Goal: Task Accomplishment & Management: Use online tool/utility

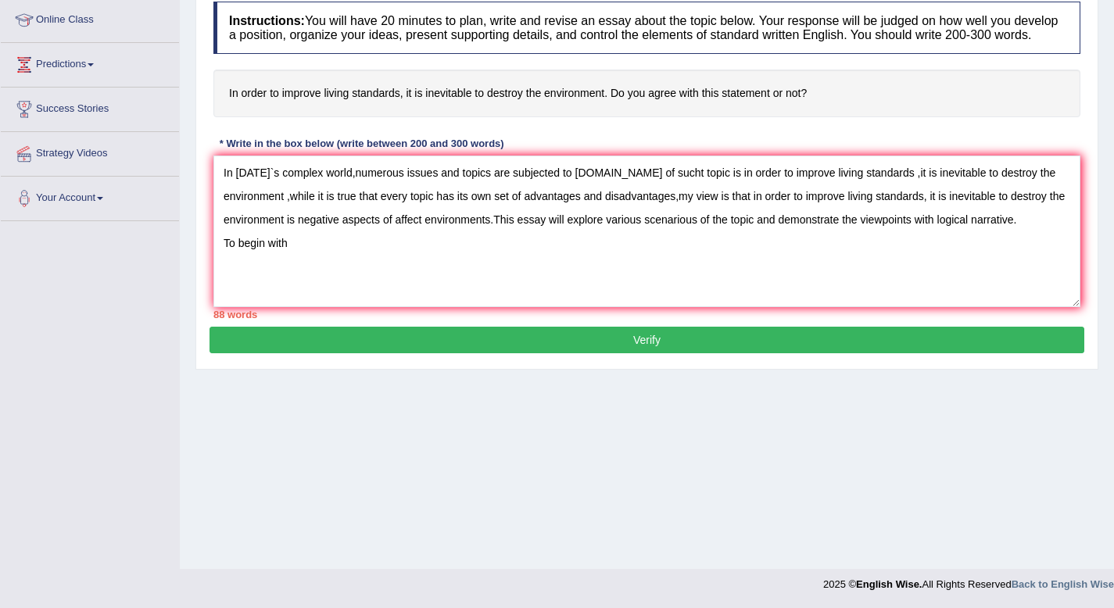
click at [443, 238] on textarea "In [DATE]`s complex world,numerous issues and topics are subjected to [DOMAIN_N…" at bounding box center [646, 232] width 867 height 152
click at [301, 268] on textarea "In [DATE]`s complex world,numerous issues and topics are subjected to [DOMAIN_N…" at bounding box center [646, 232] width 867 height 152
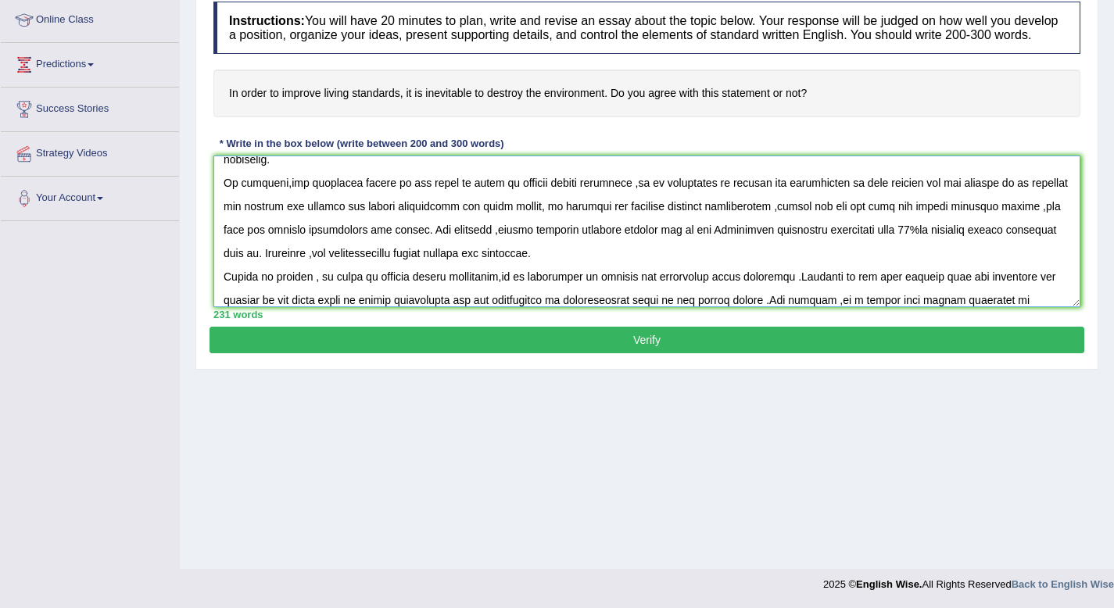
scroll to position [107, 0]
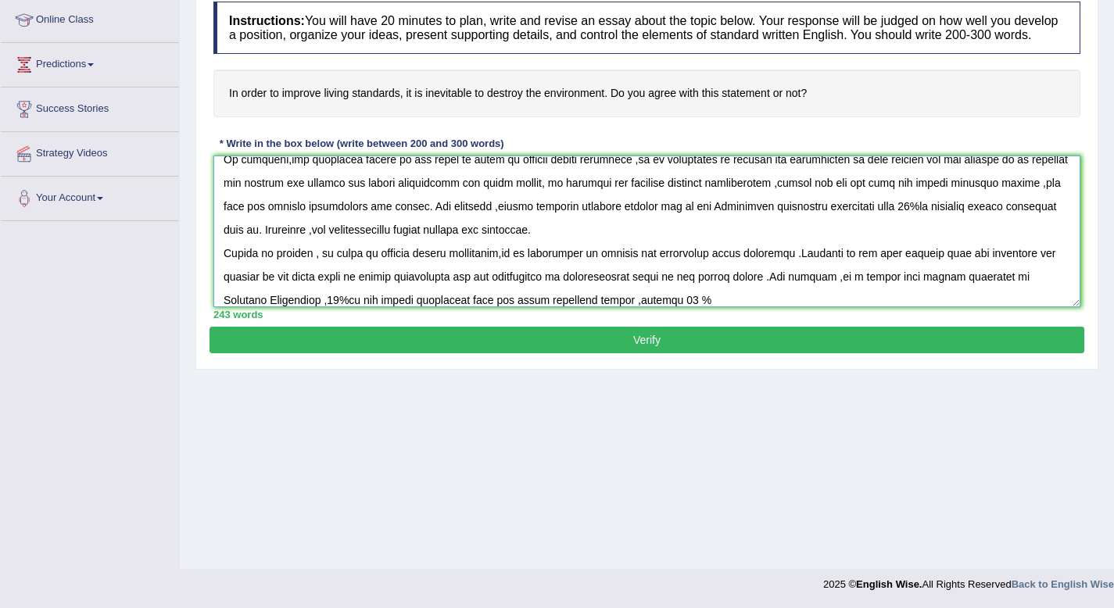
click at [644, 307] on textarea at bounding box center [646, 232] width 867 height 152
click at [646, 307] on textarea at bounding box center [646, 232] width 867 height 152
click at [672, 307] on textarea at bounding box center [646, 232] width 867 height 152
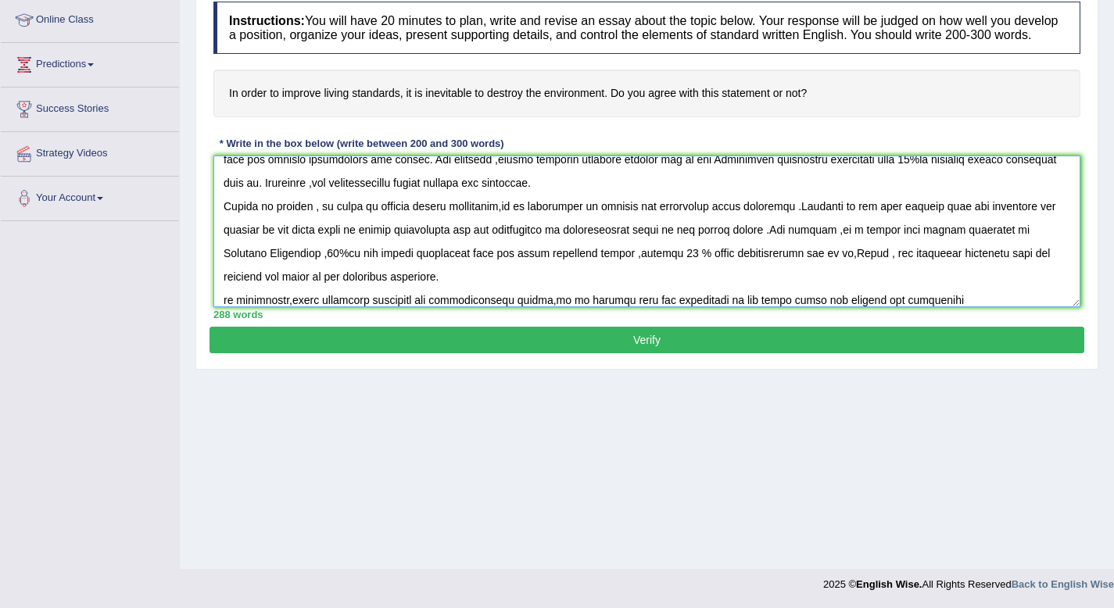
scroll to position [177, 0]
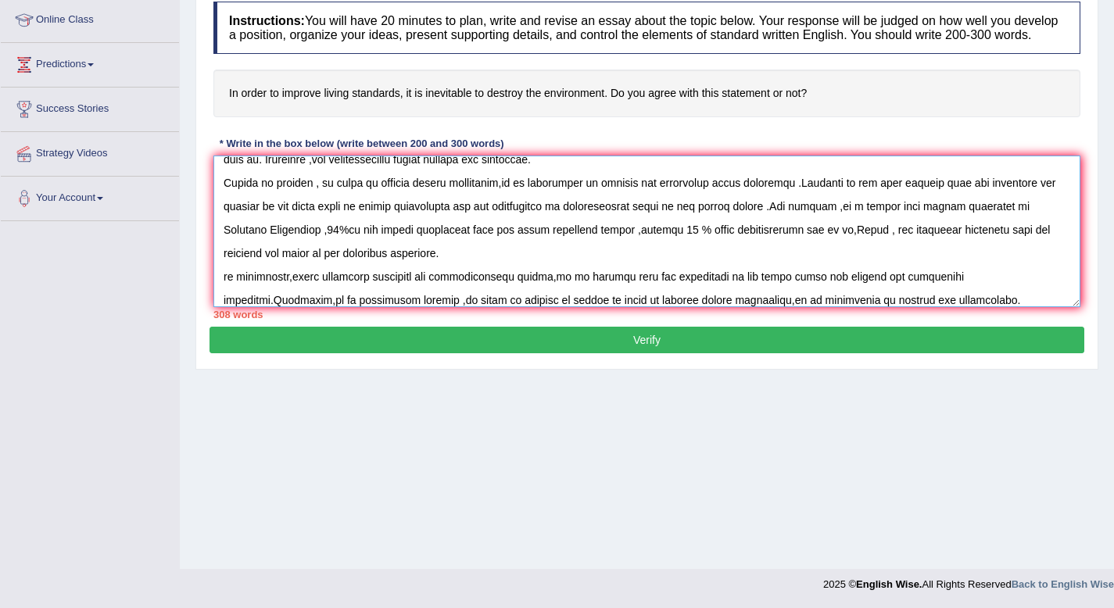
type textarea "In [DATE]`s complex world,numerous issues and topics are subjected to [DOMAIN_N…"
click at [626, 353] on button "Verify" at bounding box center [647, 340] width 875 height 27
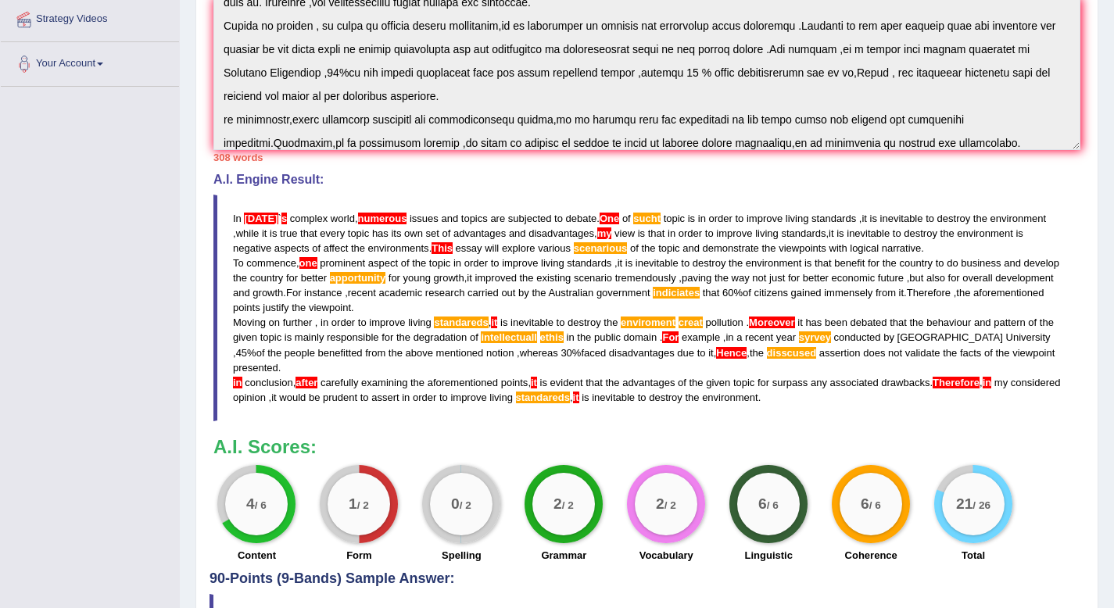
scroll to position [471, 0]
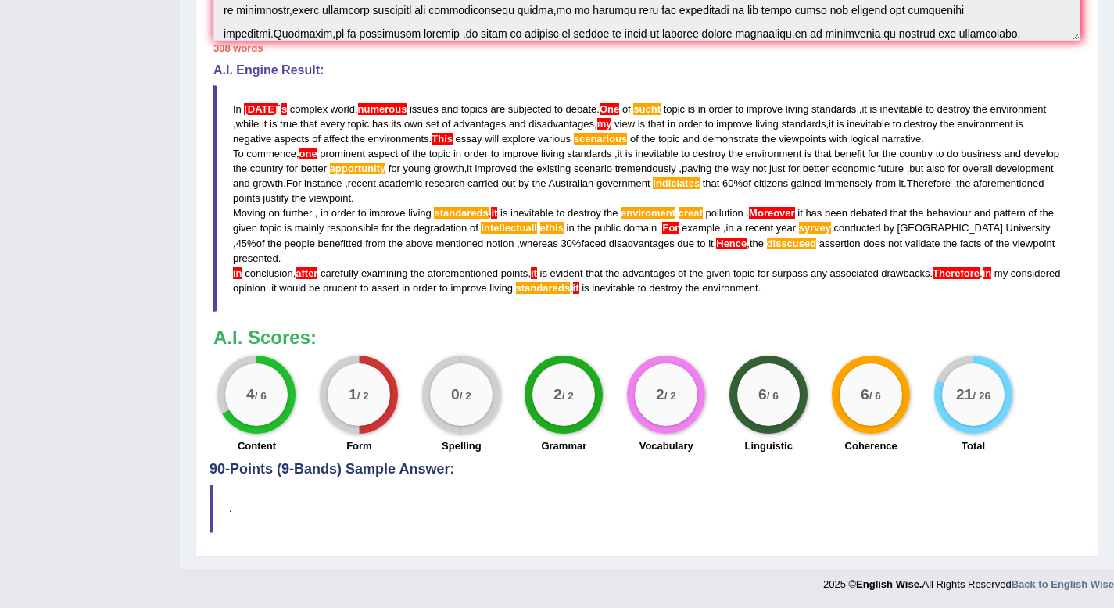
click at [358, 113] on span "numerous" at bounding box center [382, 109] width 49 height 12
drag, startPoint x: 826, startPoint y: 289, endPoint x: 765, endPoint y: 295, distance: 61.2
click at [765, 295] on blockquote "In [DATE] ` s complex world , numerous issues and topics are subjected to debat…" at bounding box center [646, 198] width 867 height 227
drag, startPoint x: 834, startPoint y: 298, endPoint x: 778, endPoint y: 288, distance: 57.2
click at [778, 288] on blockquote "In [DATE] ` s complex world , numerous issues and topics are subjected to debat…" at bounding box center [646, 198] width 867 height 227
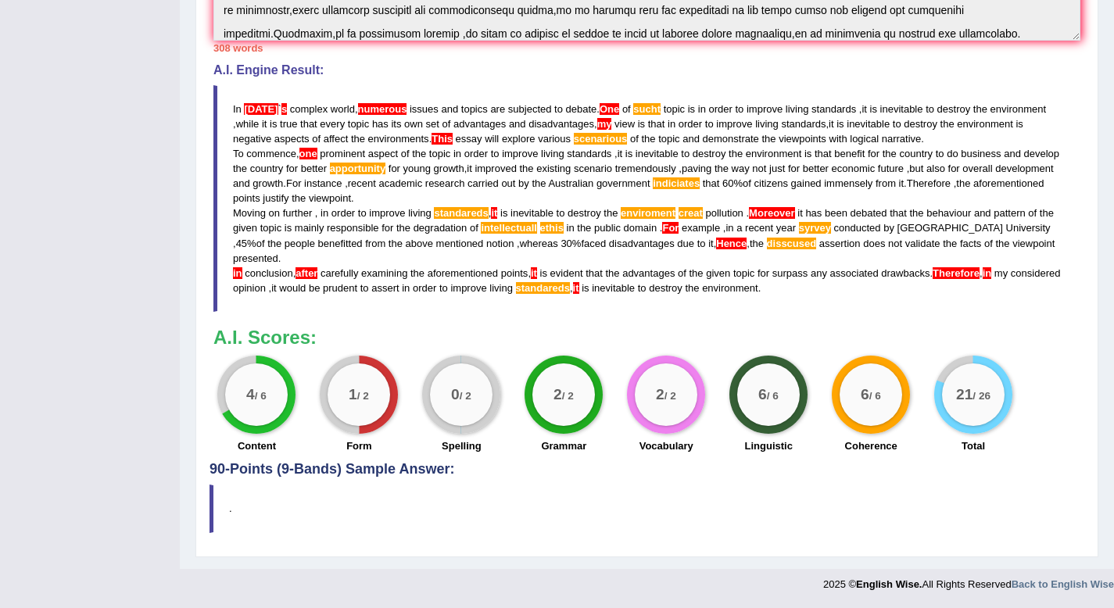
click at [619, 540] on div "Practice Writing: Write Essay 1 Improving living standards Instructions: You wi…" at bounding box center [646, 116] width 903 height 882
